Goal: Task Accomplishment & Management: Manage account settings

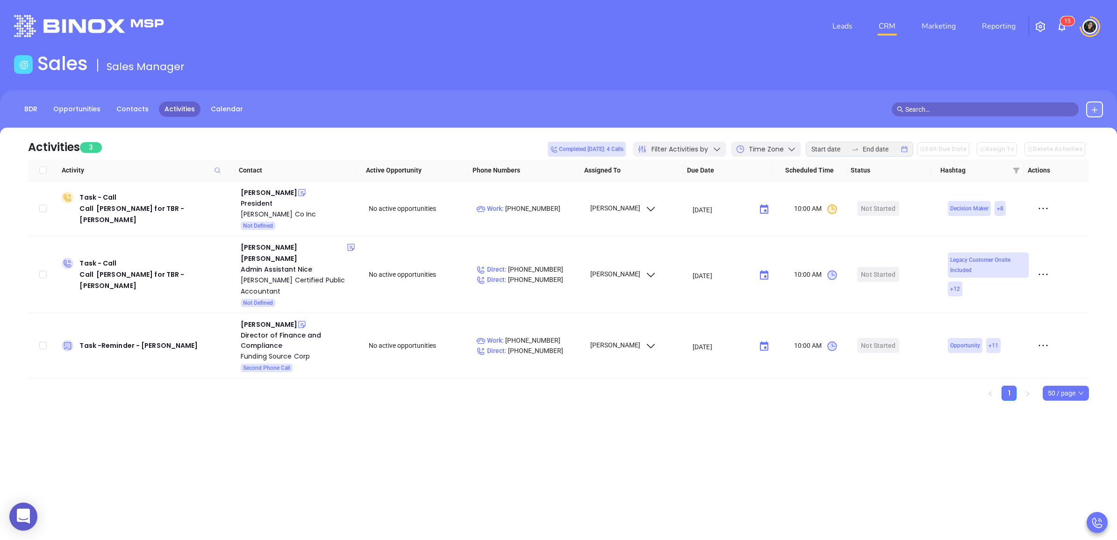
click at [886, 24] on link "CRM" at bounding box center [887, 26] width 24 height 19
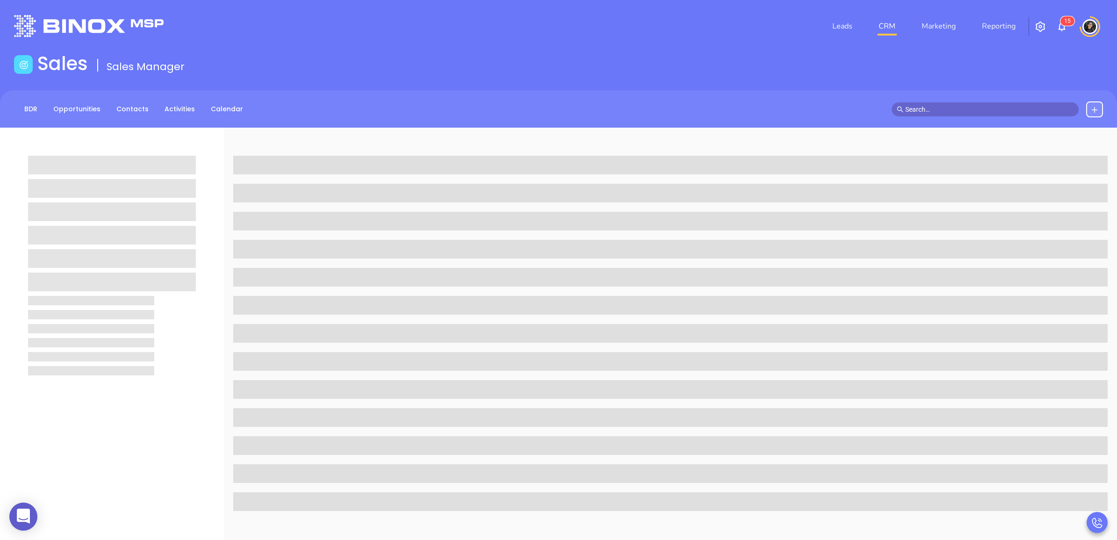
click at [882, 28] on link "CRM" at bounding box center [887, 26] width 24 height 19
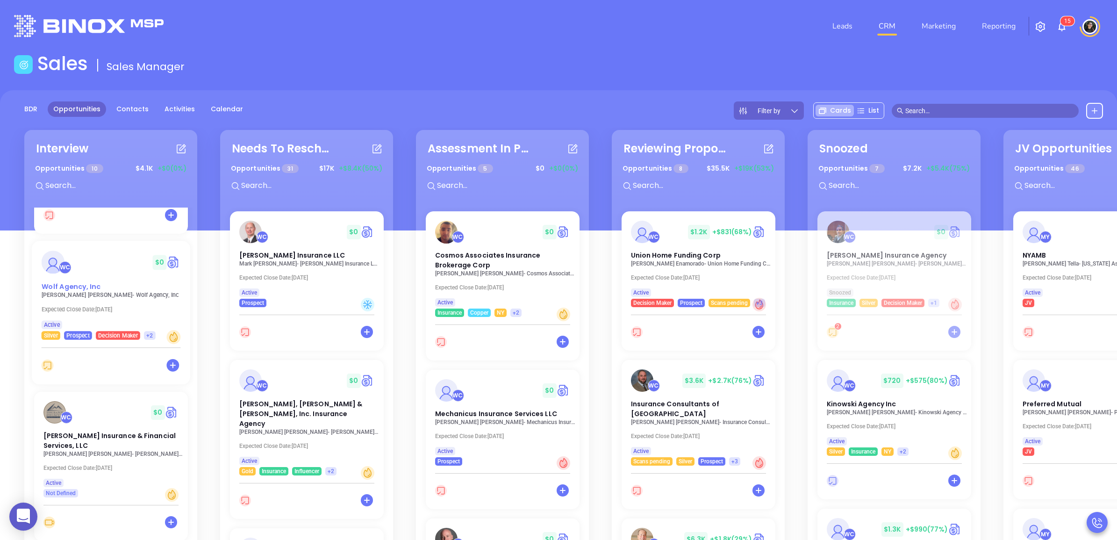
scroll to position [234, 0]
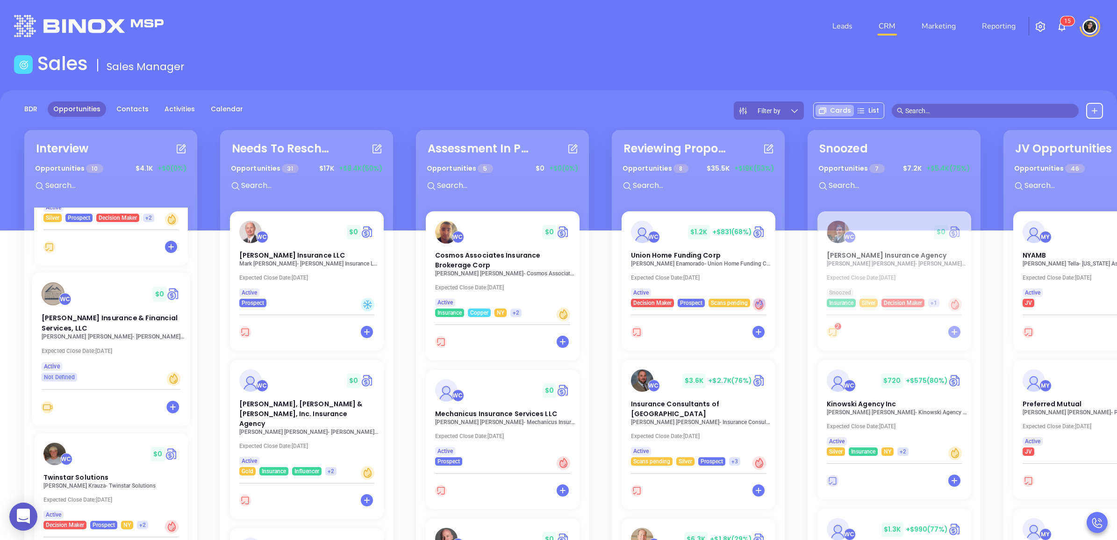
click at [108, 183] on input "text" at bounding box center [114, 185] width 140 height 12
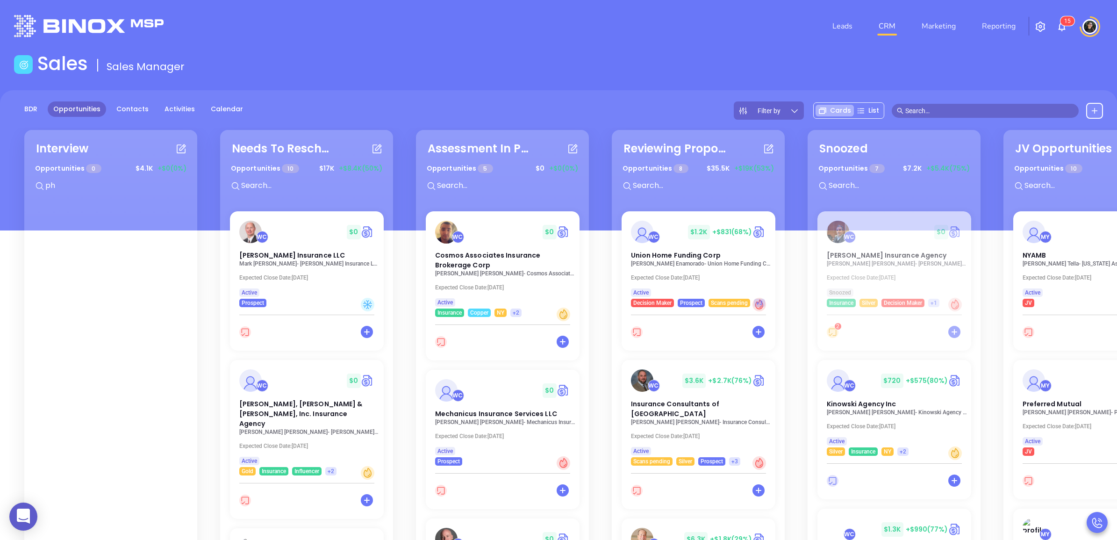
scroll to position [0, 0]
click at [681, 195] on div "Opportunities 8 $ 35.5K +$19K (53%)" at bounding box center [698, 179] width 175 height 39
click at [681, 188] on input "text" at bounding box center [702, 185] width 140 height 12
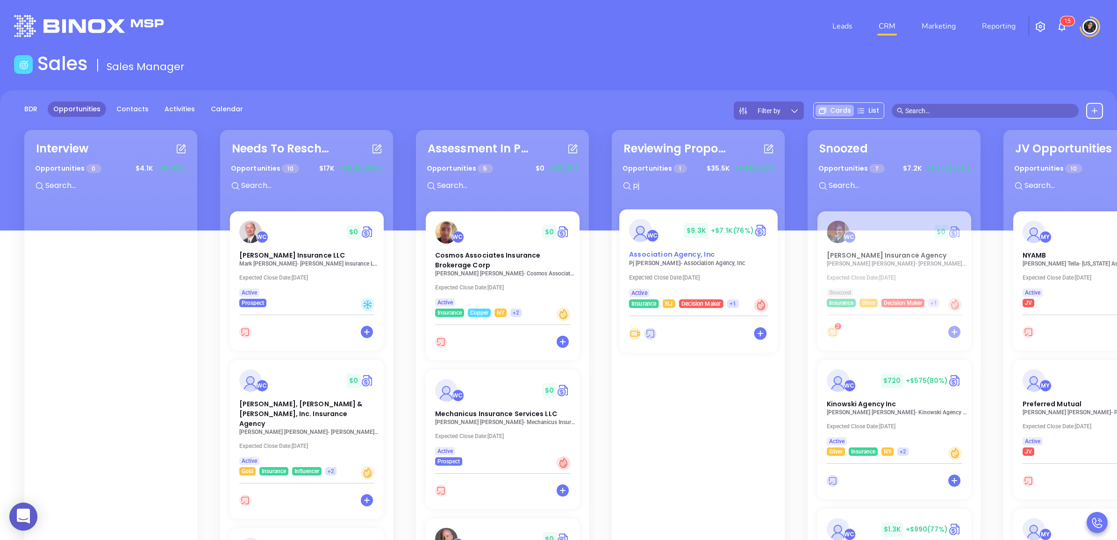
click at [669, 256] on span "Association Agency, Inc" at bounding box center [671, 255] width 86 height 10
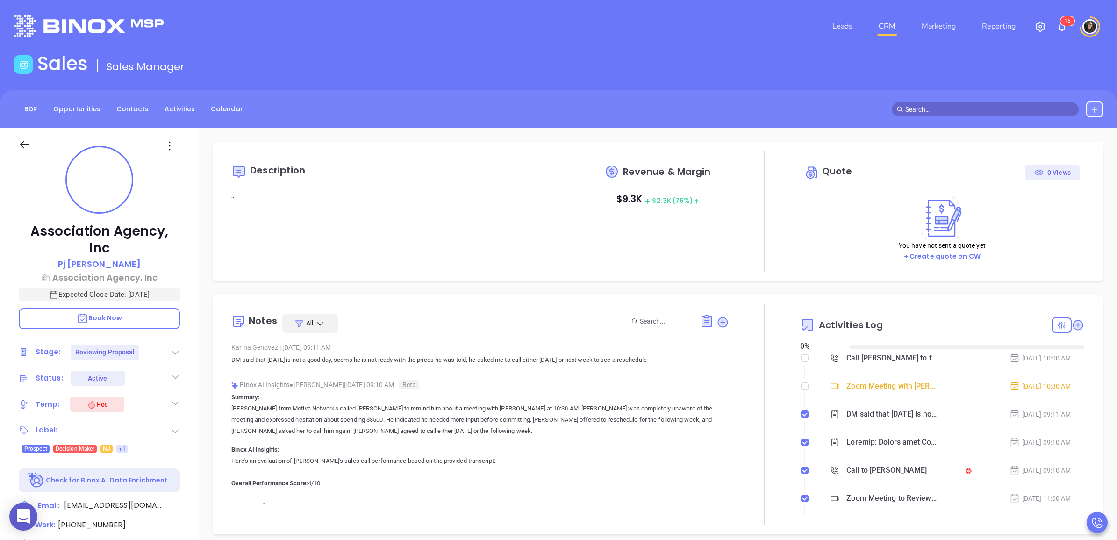
type input "[DATE]"
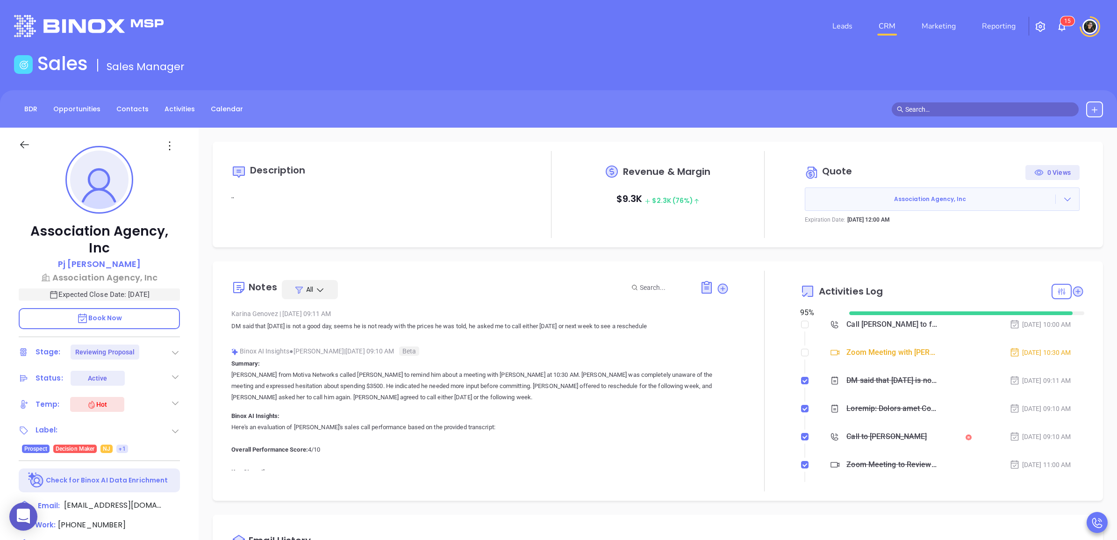
type input "[PERSON_NAME]"
click at [802, 353] on input "checkbox" at bounding box center [804, 352] width 7 height 7
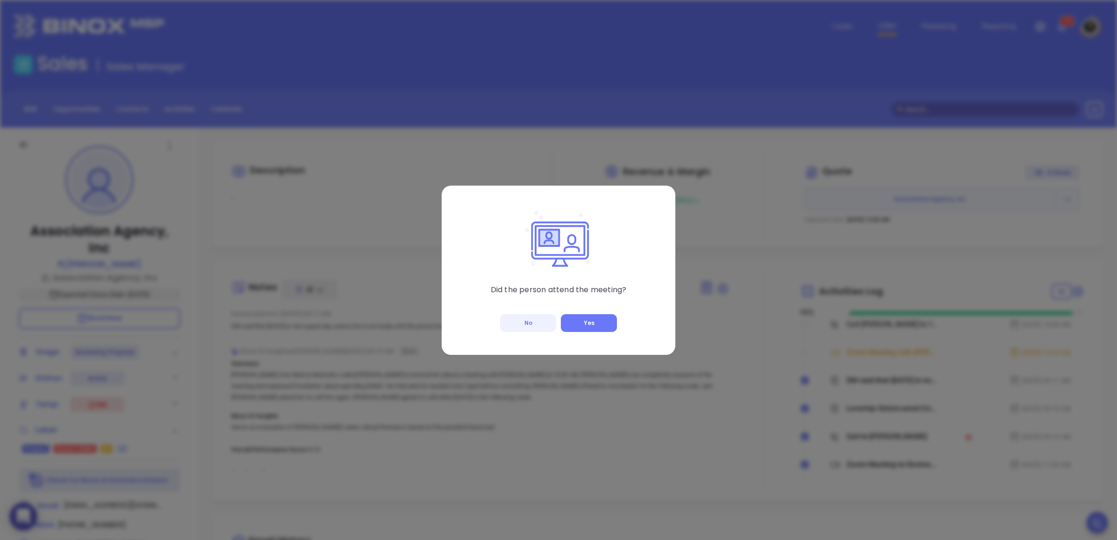
click at [533, 320] on button "No" at bounding box center [528, 323] width 56 height 18
checkbox input "true"
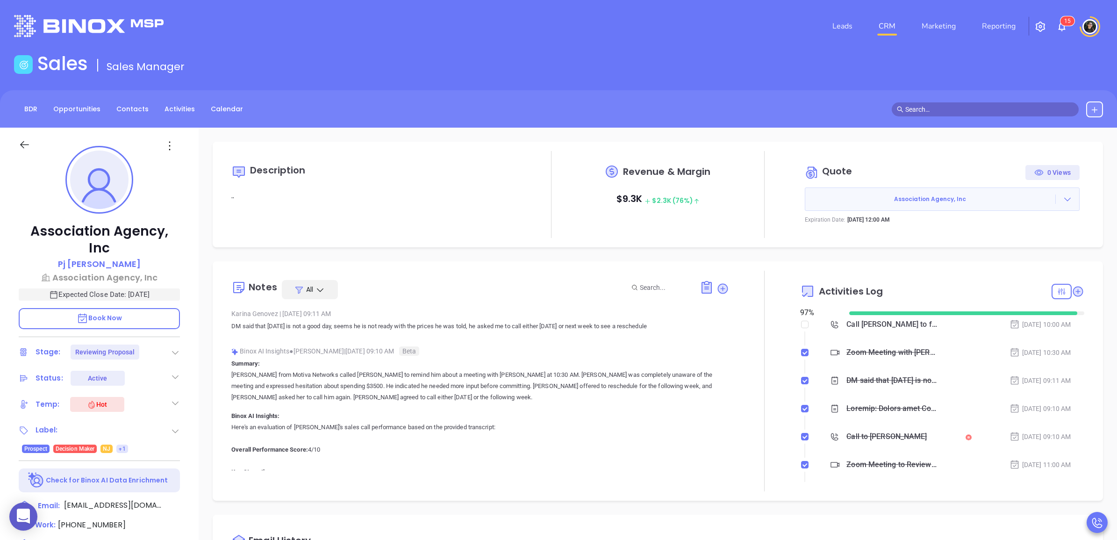
click at [871, 20] on li "CRM" at bounding box center [886, 26] width 43 height 19
click at [879, 20] on link "CRM" at bounding box center [887, 26] width 24 height 19
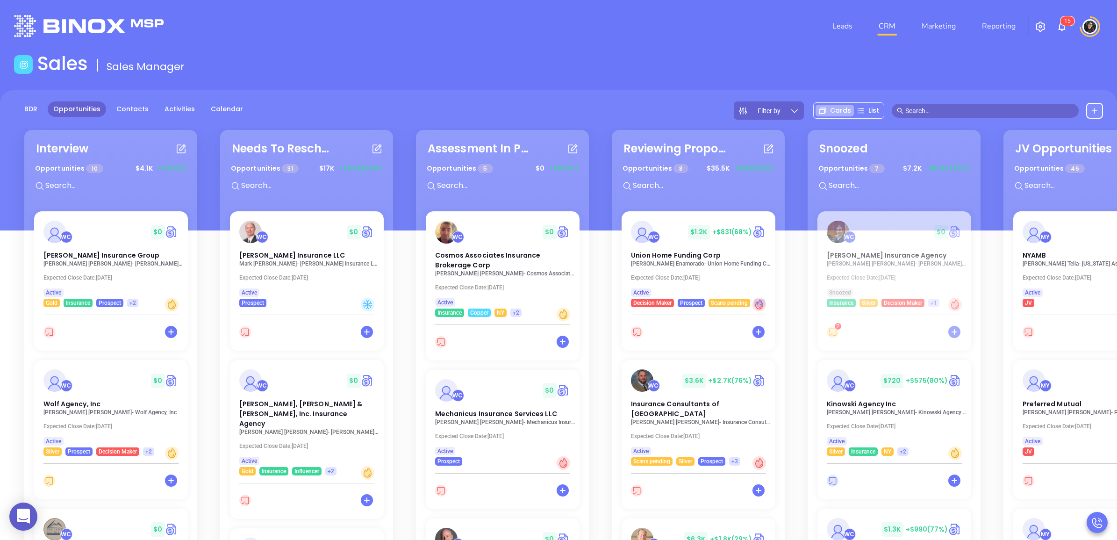
click at [718, 64] on div "Sales Sales Manager" at bounding box center [558, 65] width 1100 height 26
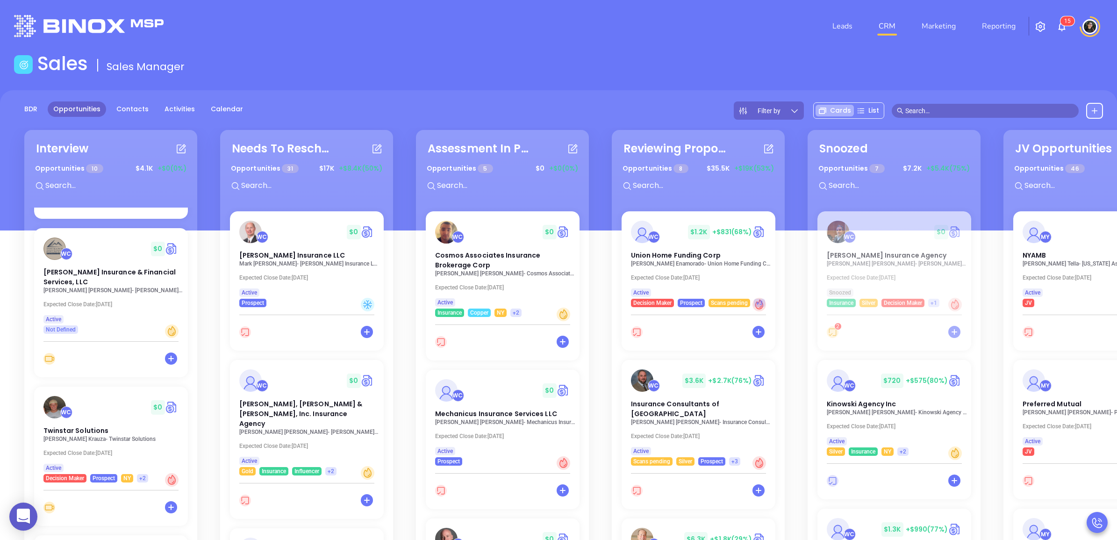
click at [67, 421] on div "WC $ 0 Anderson Insurance Group Lee Anderson - Anderson Insurance Group Expecte…" at bounding box center [111, 428] width 165 height 443
click at [71, 435] on p "Greg Krauza - Twinstar Solutions" at bounding box center [113, 438] width 144 height 7
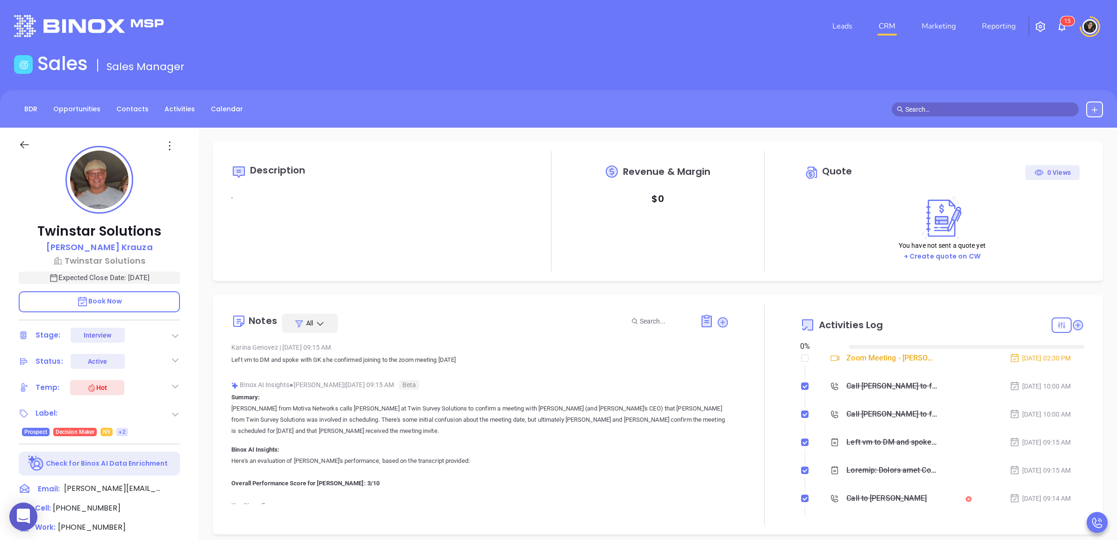
type input "[DATE]"
click at [340, 50] on header "Leads CRM Marketing Reporting 1 5 Financial Leads Leads" at bounding box center [558, 26] width 1089 height 52
type input "[PERSON_NAME]"
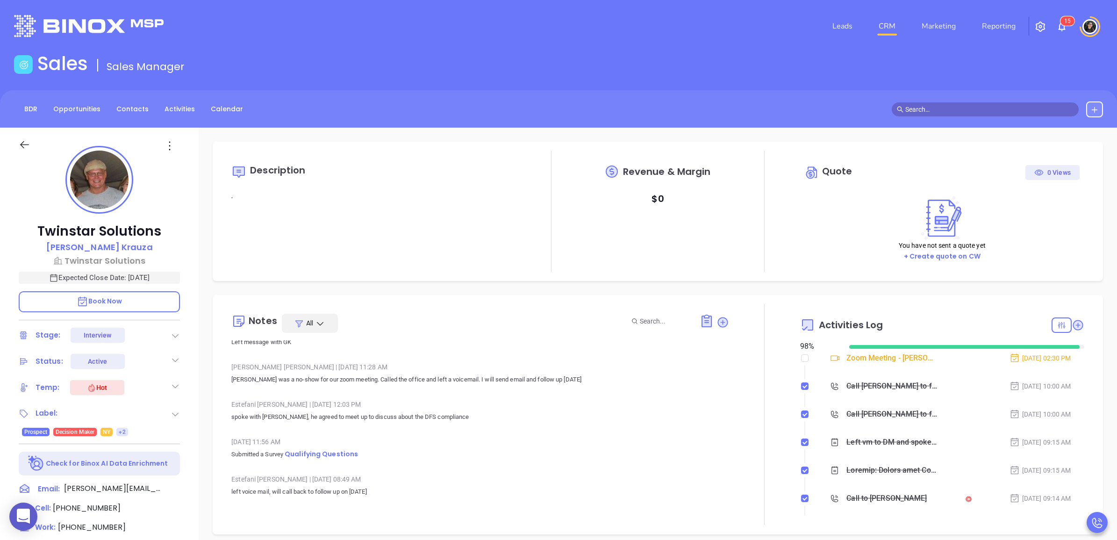
scroll to position [2784, 0]
click at [322, 461] on span "Qualifying Questions" at bounding box center [321, 457] width 73 height 9
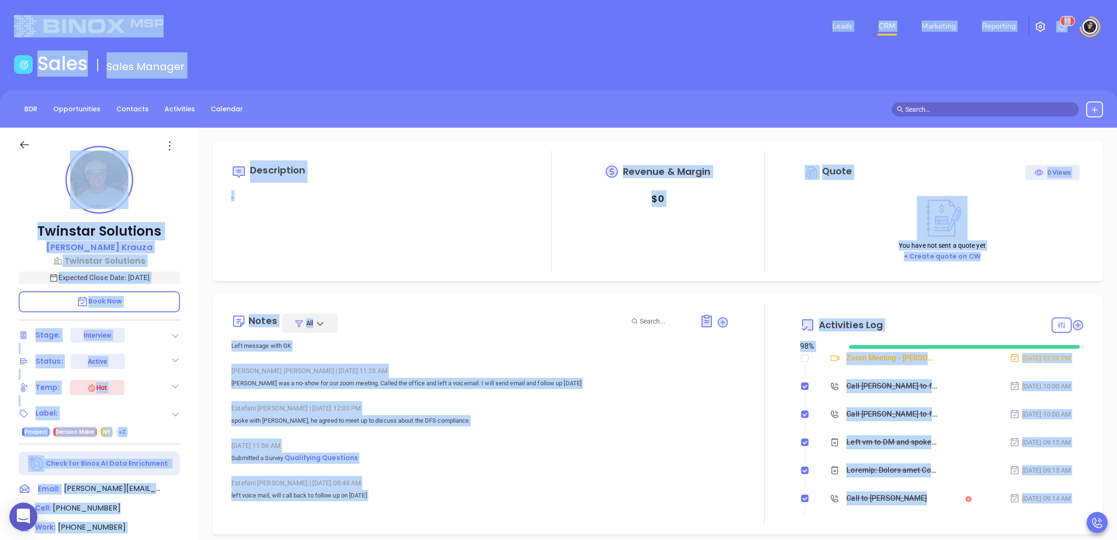
click at [896, 32] on link "CRM" at bounding box center [887, 26] width 24 height 19
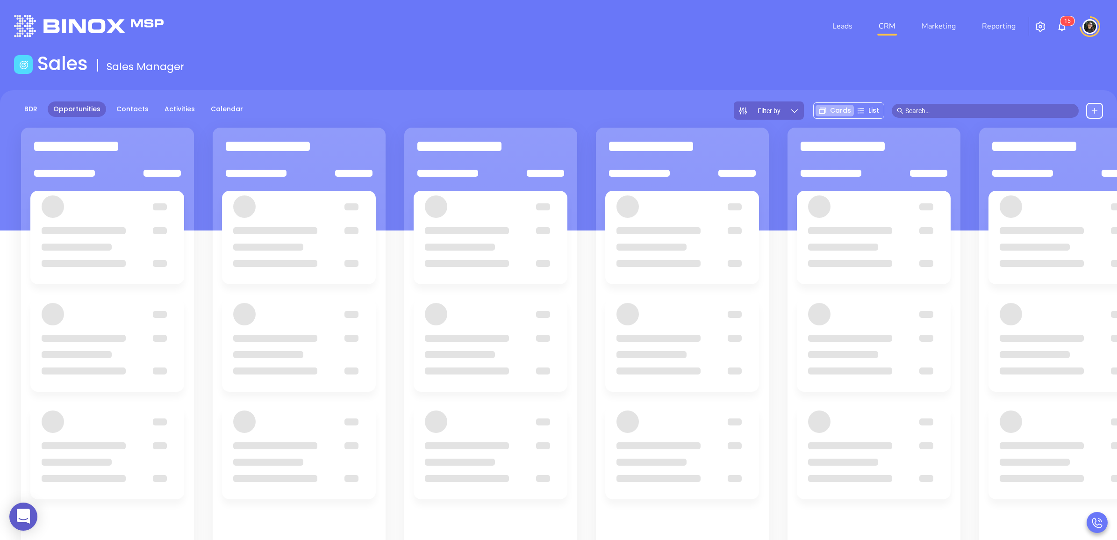
click at [504, 103] on div "BDR Opportunities Contacts Activities Calendar Filter by Cards List" at bounding box center [558, 110] width 1117 height 18
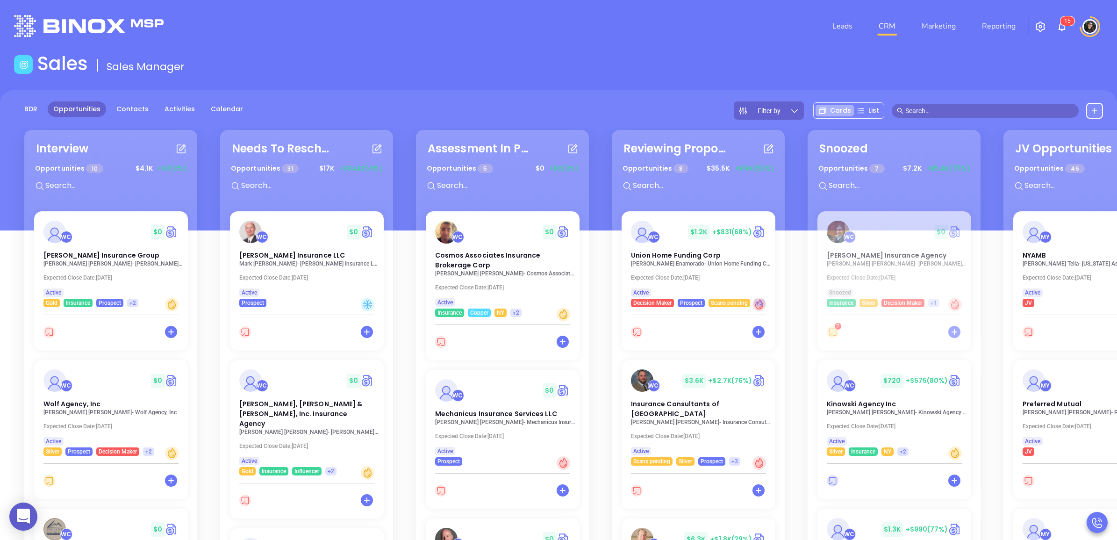
scroll to position [429, 0]
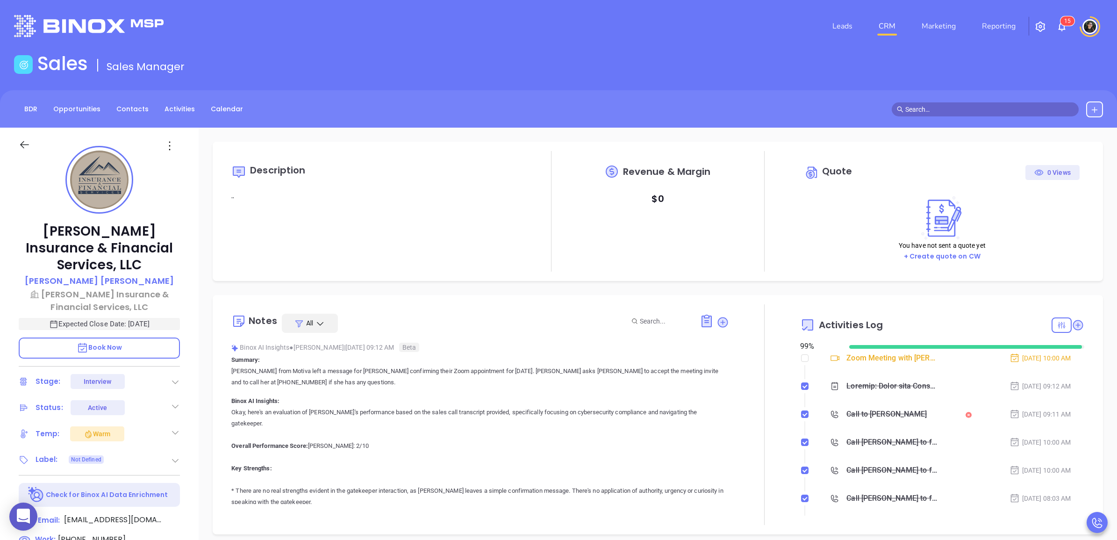
scroll to position [271, 0]
type input "[PERSON_NAME]"
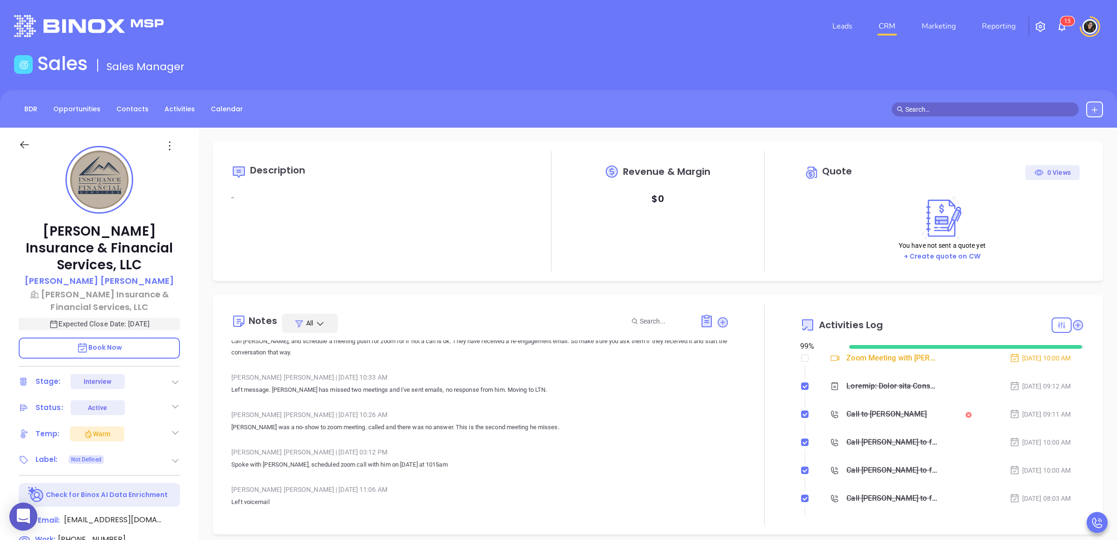
scroll to position [2161, 0]
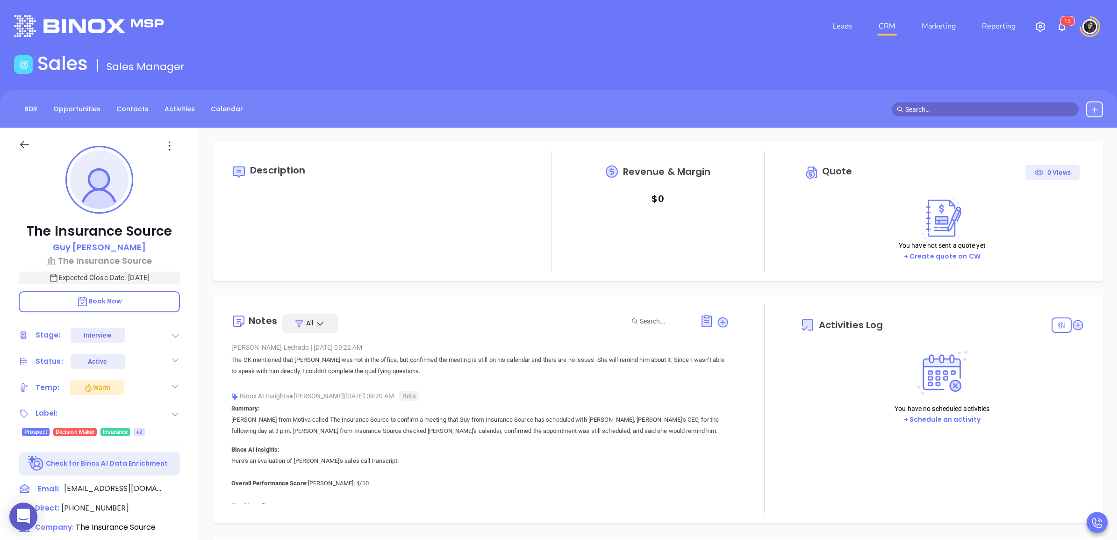
type input "[DATE]"
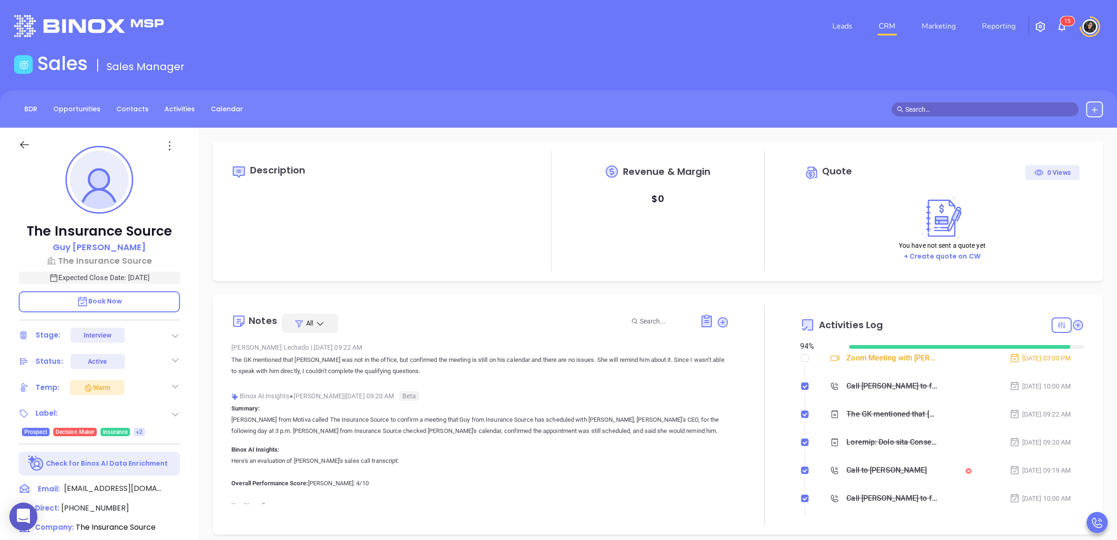
type input "[PERSON_NAME]"
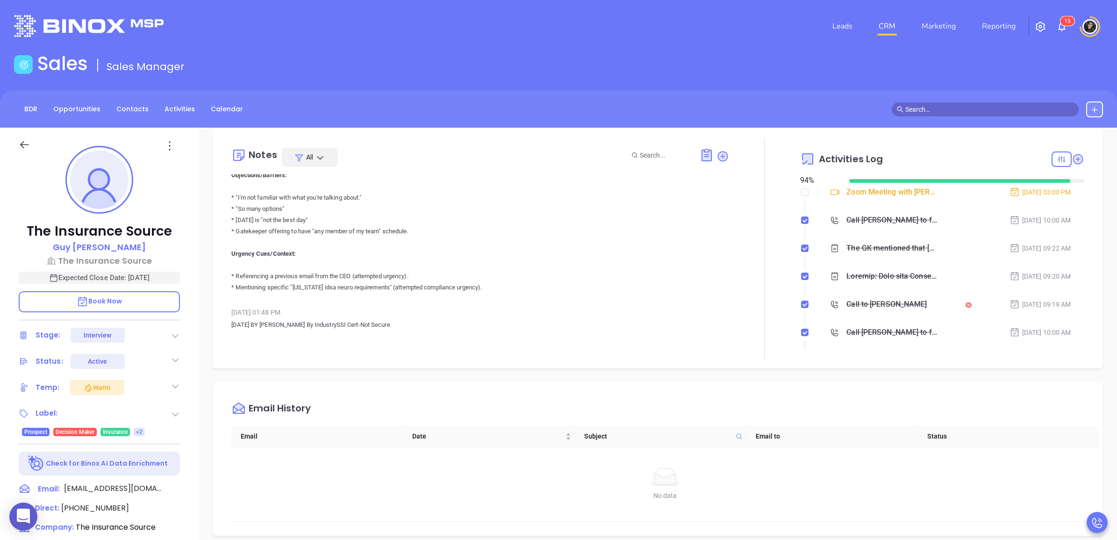
scroll to position [175, 0]
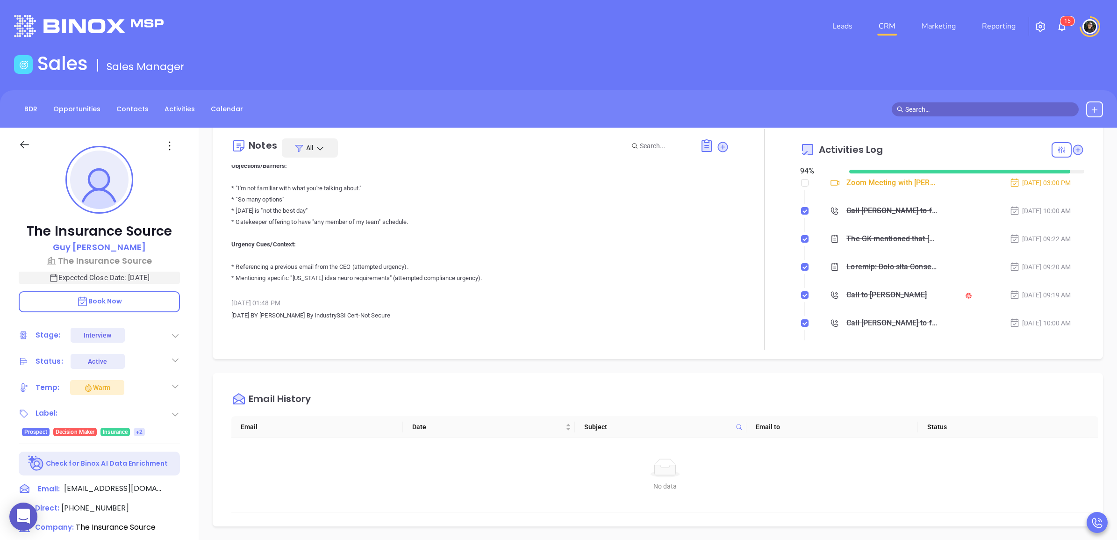
click at [935, 106] on input "text" at bounding box center [989, 109] width 168 height 10
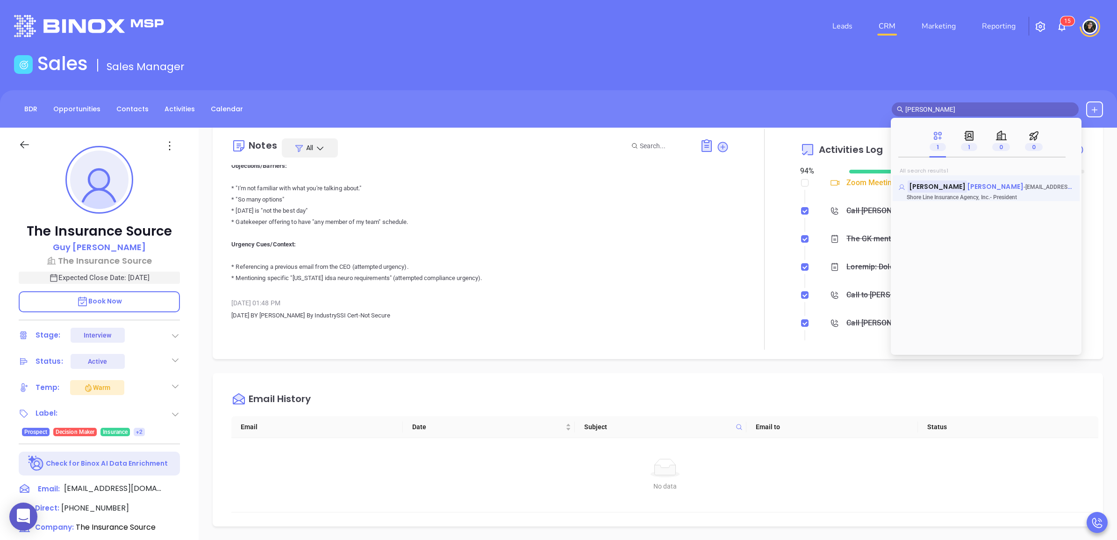
type input "scott horo"
click at [942, 189] on mark "Scott Horo" at bounding box center [936, 186] width 59 height 12
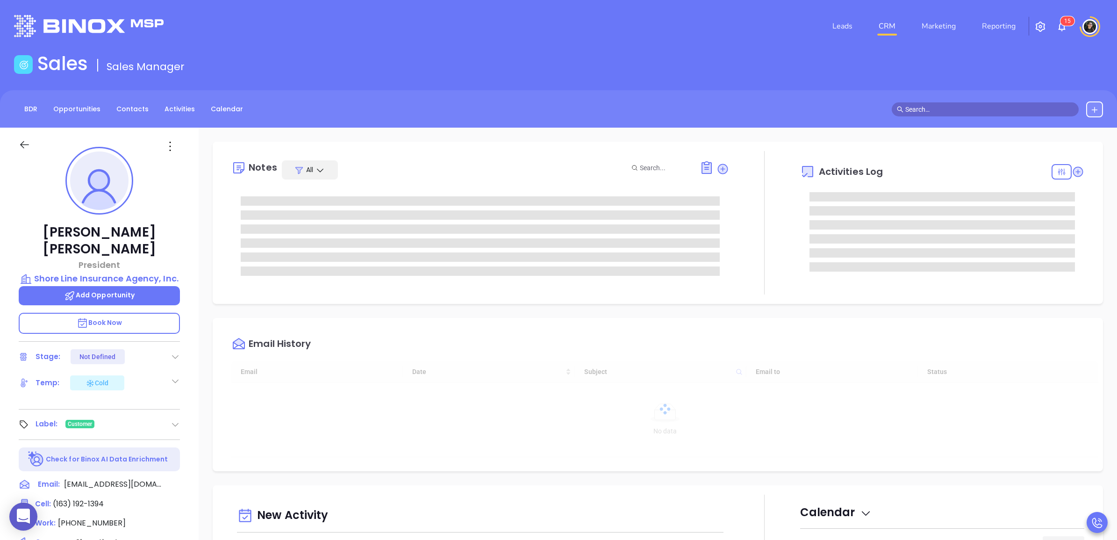
type input "[DATE]"
type input "[PERSON_NAME]"
